Goal: Task Accomplishment & Management: Complete application form

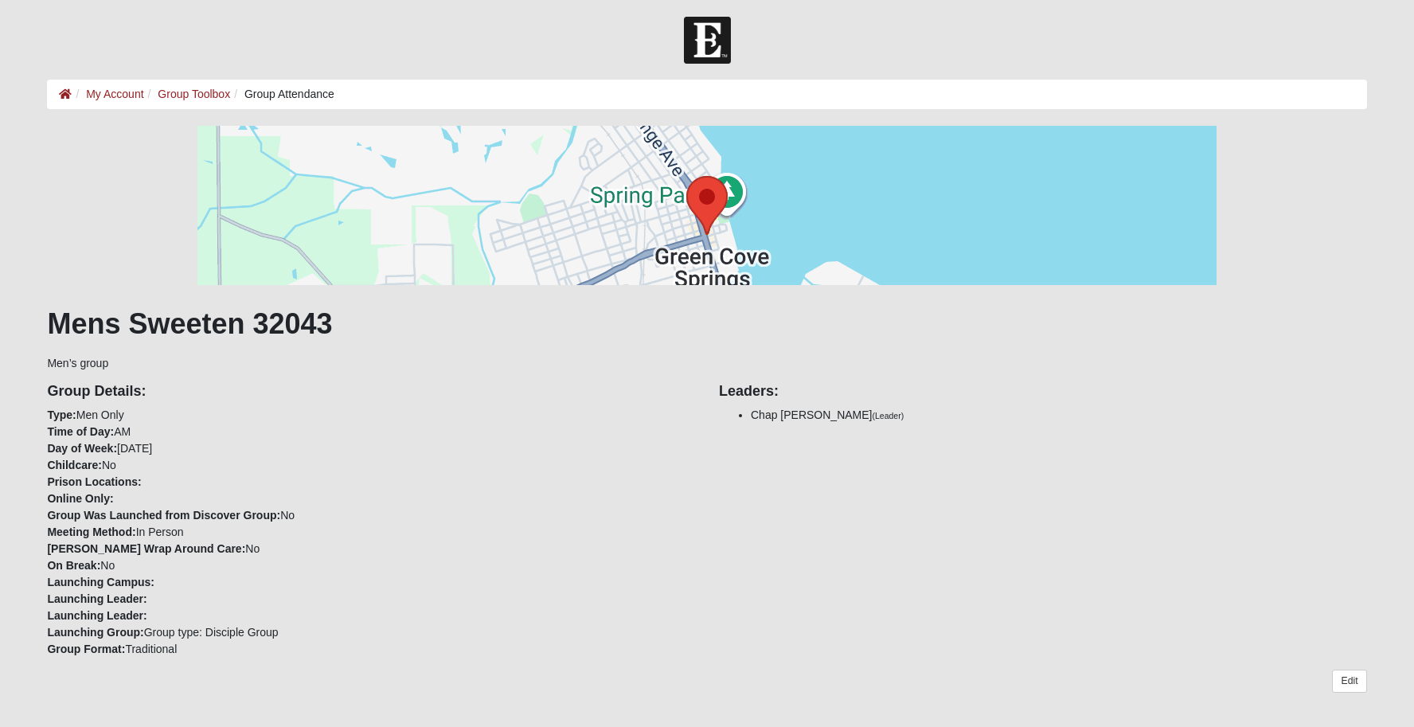
scroll to position [765, 0]
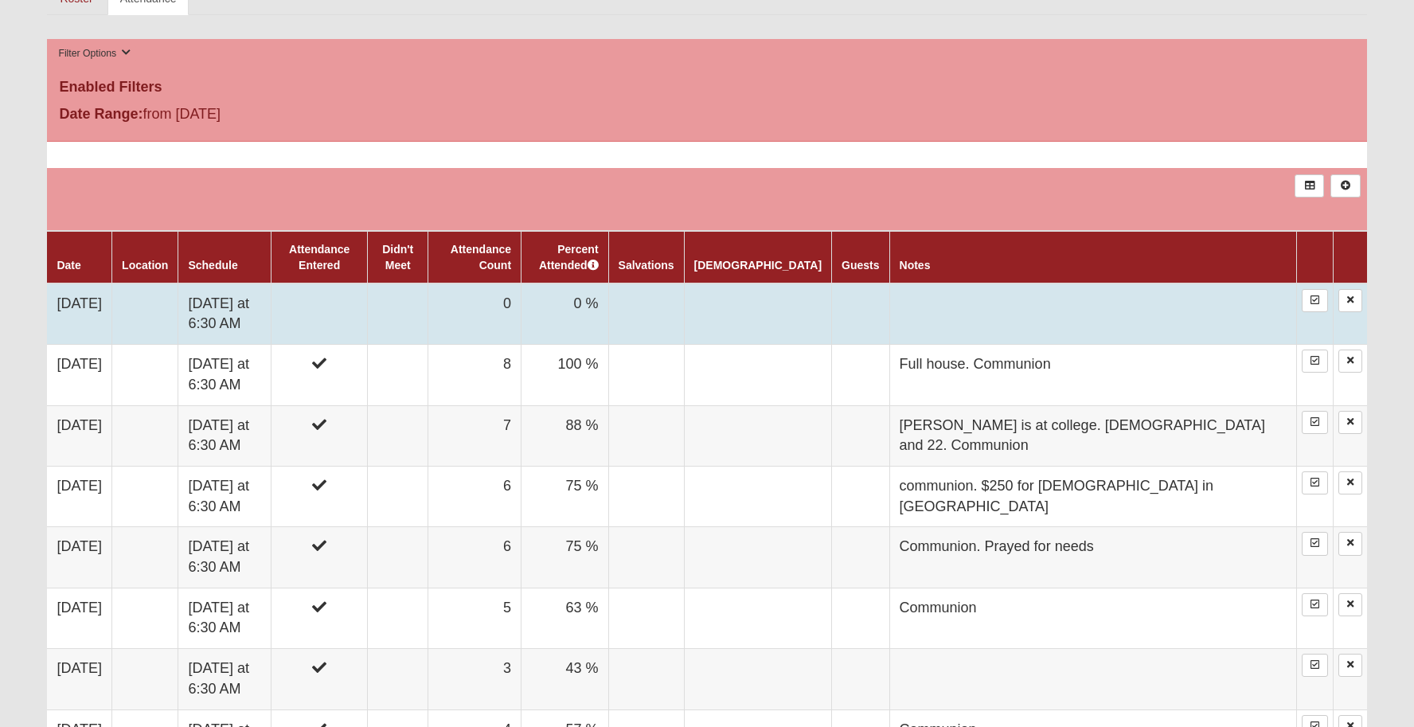
click at [323, 327] on td at bounding box center [320, 313] width 96 height 61
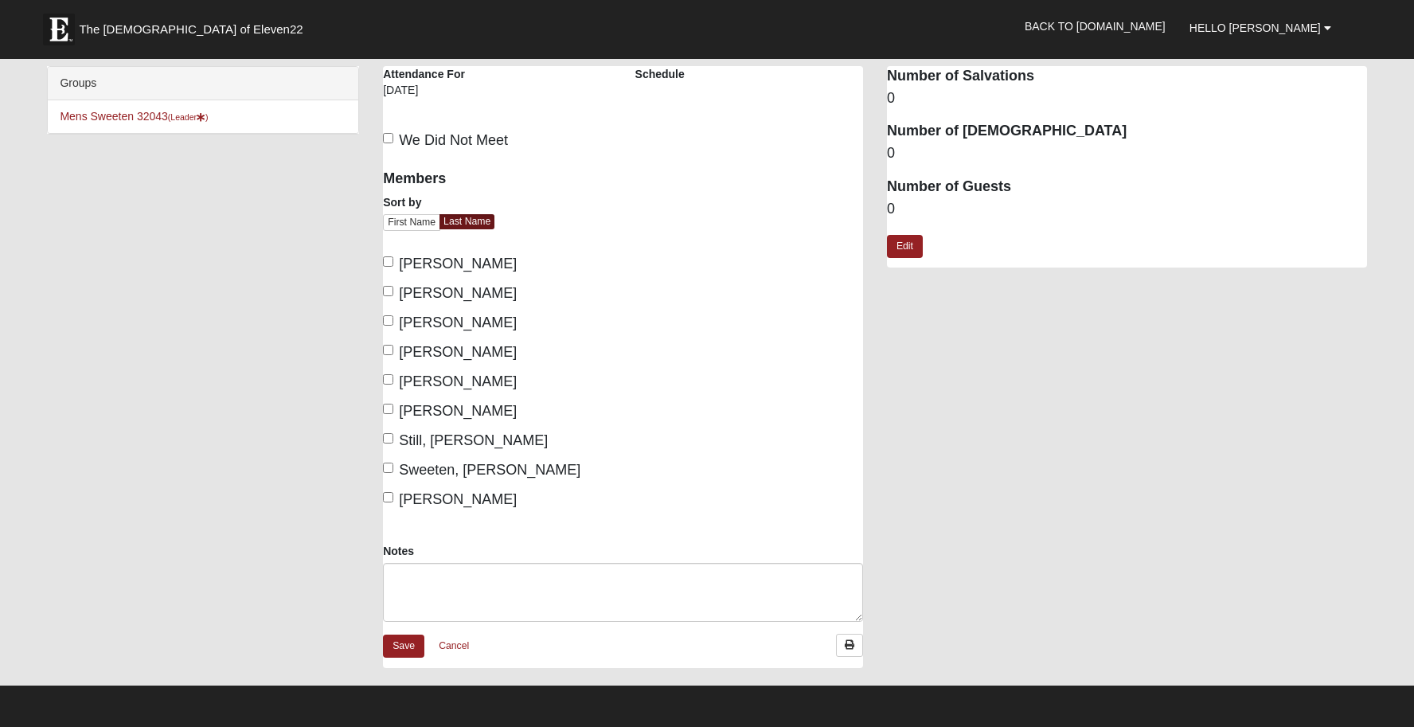
click at [385, 264] on input "[PERSON_NAME]" at bounding box center [388, 261] width 10 height 10
checkbox input "true"
click at [387, 350] on input "[PERSON_NAME]" at bounding box center [388, 350] width 10 height 10
checkbox input "true"
click at [393, 379] on label "[PERSON_NAME]" at bounding box center [450, 381] width 134 height 21
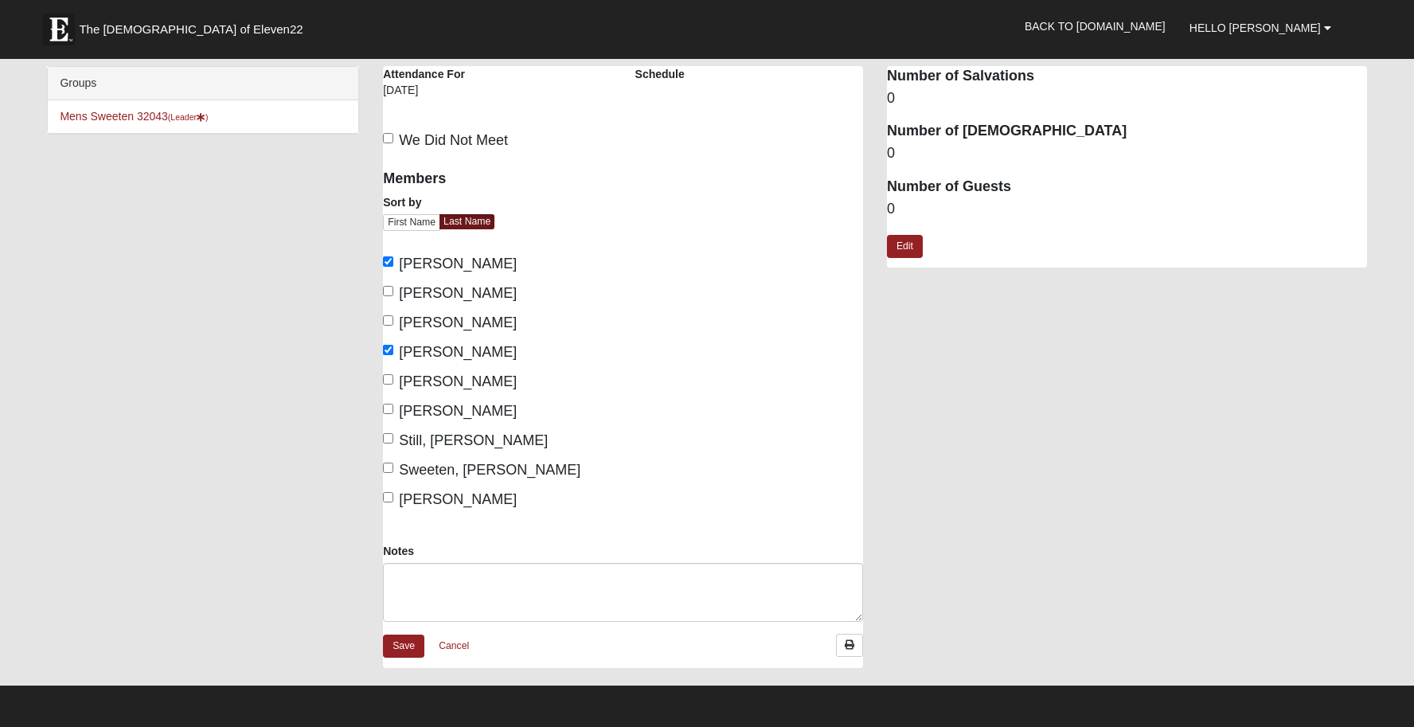
click at [393, 379] on input "[PERSON_NAME]" at bounding box center [388, 379] width 10 height 10
checkbox input "true"
click at [394, 407] on label "[PERSON_NAME]" at bounding box center [450, 411] width 134 height 21
click at [393, 407] on input "[PERSON_NAME]" at bounding box center [388, 409] width 10 height 10
checkbox input "true"
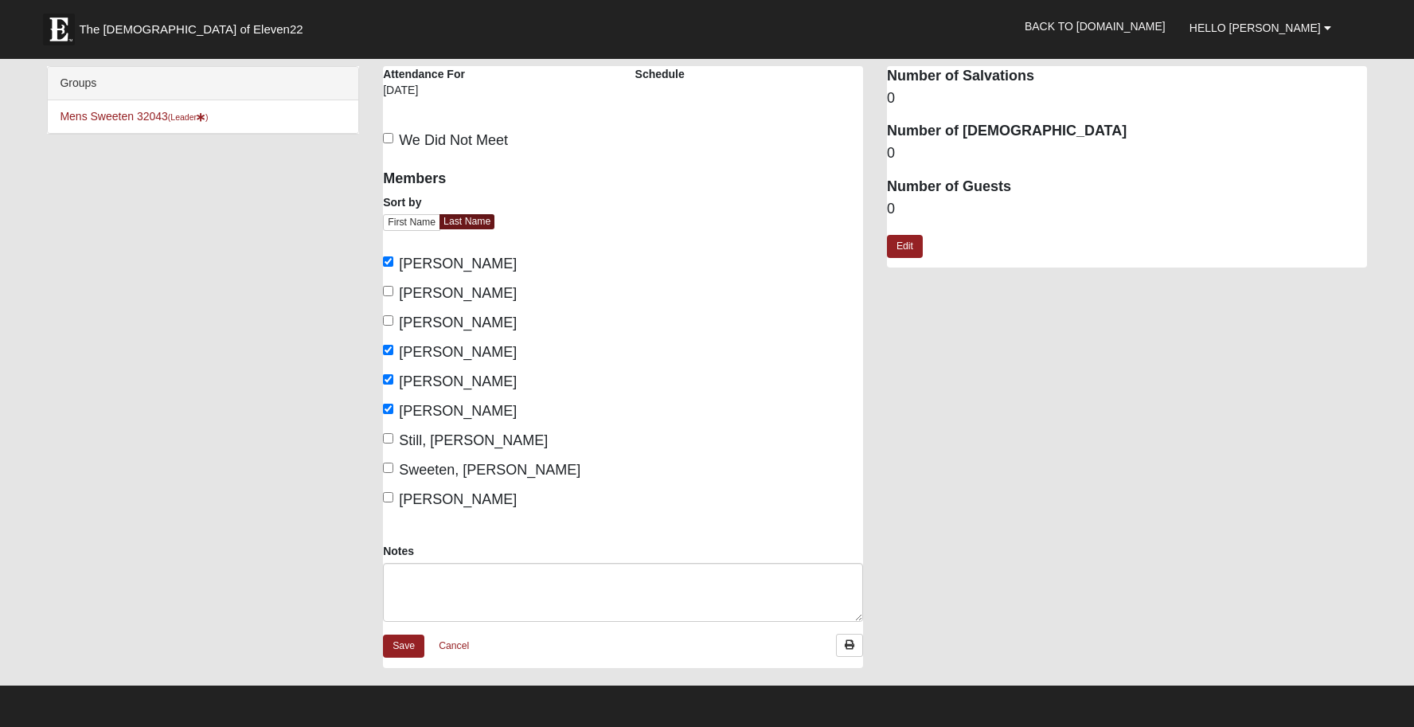
click at [397, 498] on label "Woodard, Zachary" at bounding box center [450, 499] width 134 height 21
click at [393, 498] on input "Woodard, Zachary" at bounding box center [388, 497] width 10 height 10
checkbox input "true"
click at [397, 470] on label "Sweeten, Chap Jeremy" at bounding box center [481, 469] width 197 height 21
click at [393, 470] on input "Sweeten, Chap Jeremy" at bounding box center [388, 468] width 10 height 10
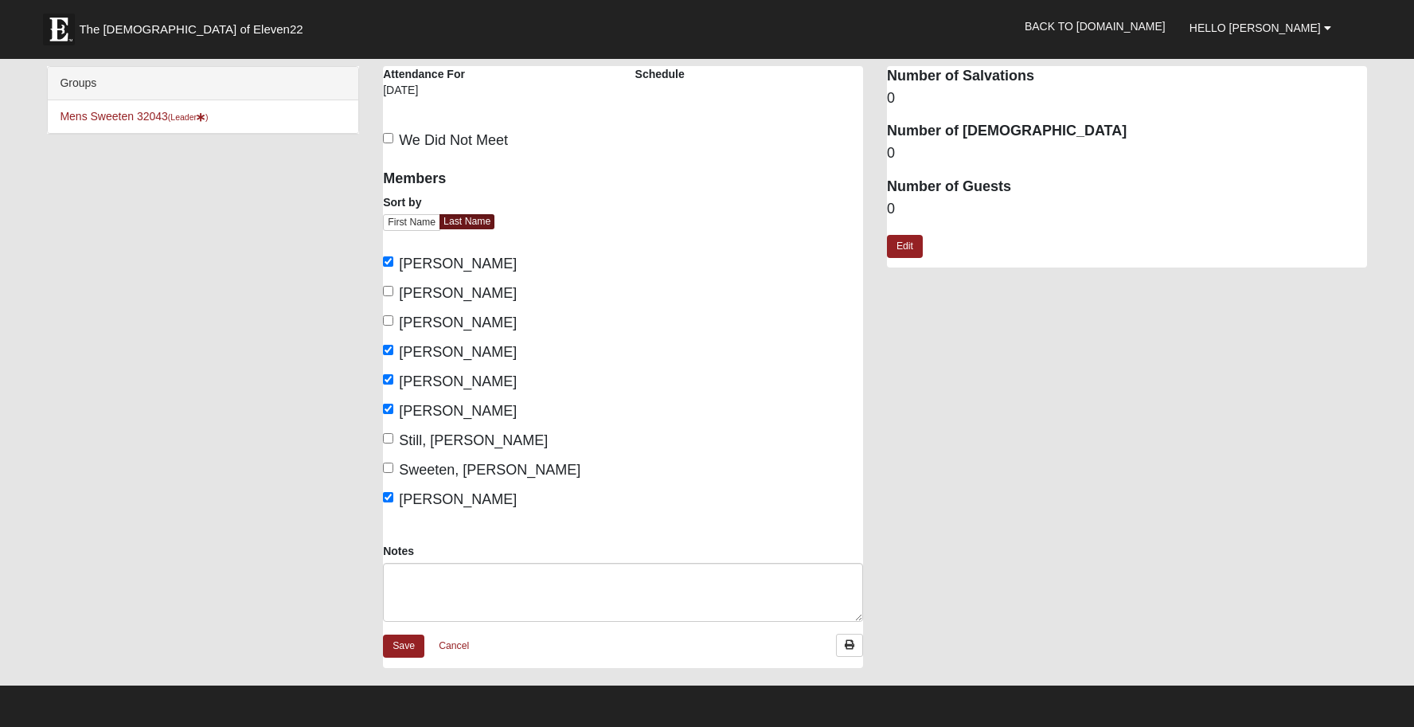
checkbox input "true"
click at [436, 577] on textarea "Notes" at bounding box center [623, 592] width 480 height 59
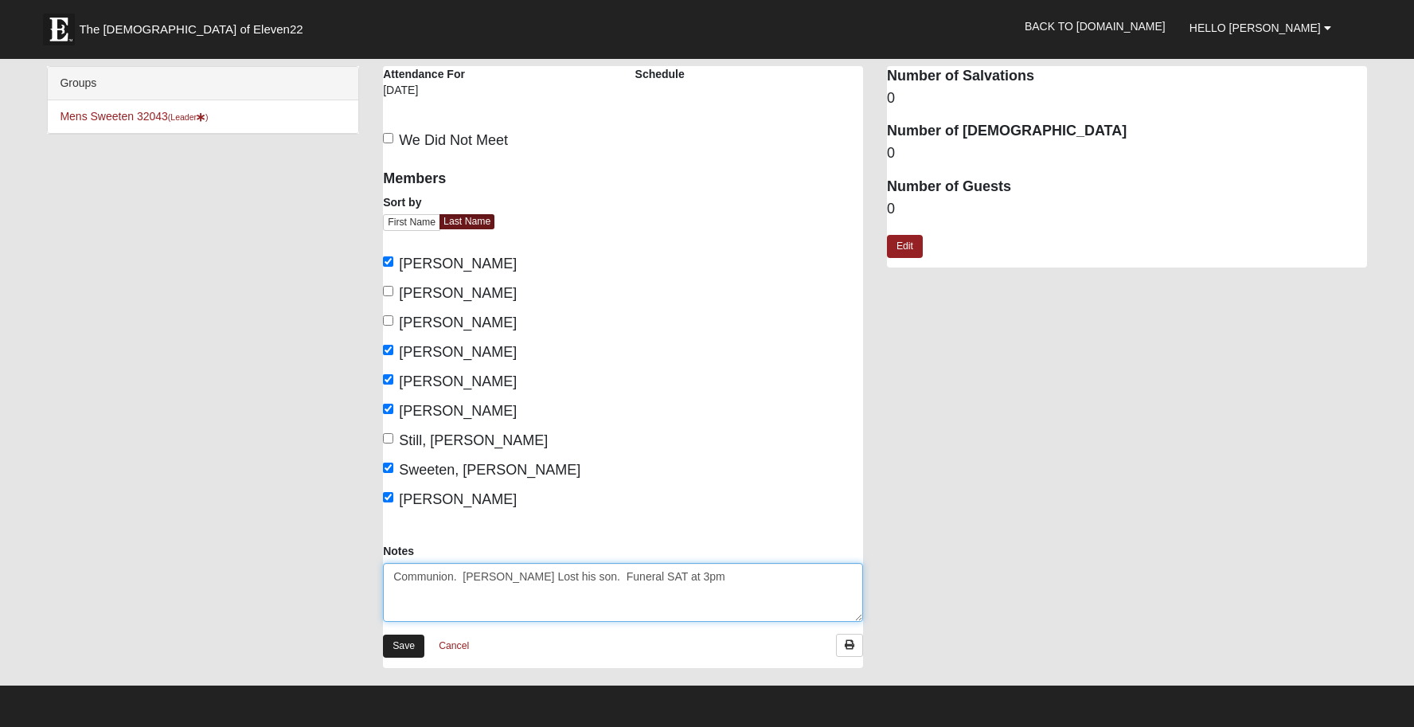
type textarea "Communion. [PERSON_NAME] Lost his son. Funeral SAT at 3pm"
click at [404, 655] on link "Save" at bounding box center [403, 646] width 41 height 23
